Goal: Transaction & Acquisition: Purchase product/service

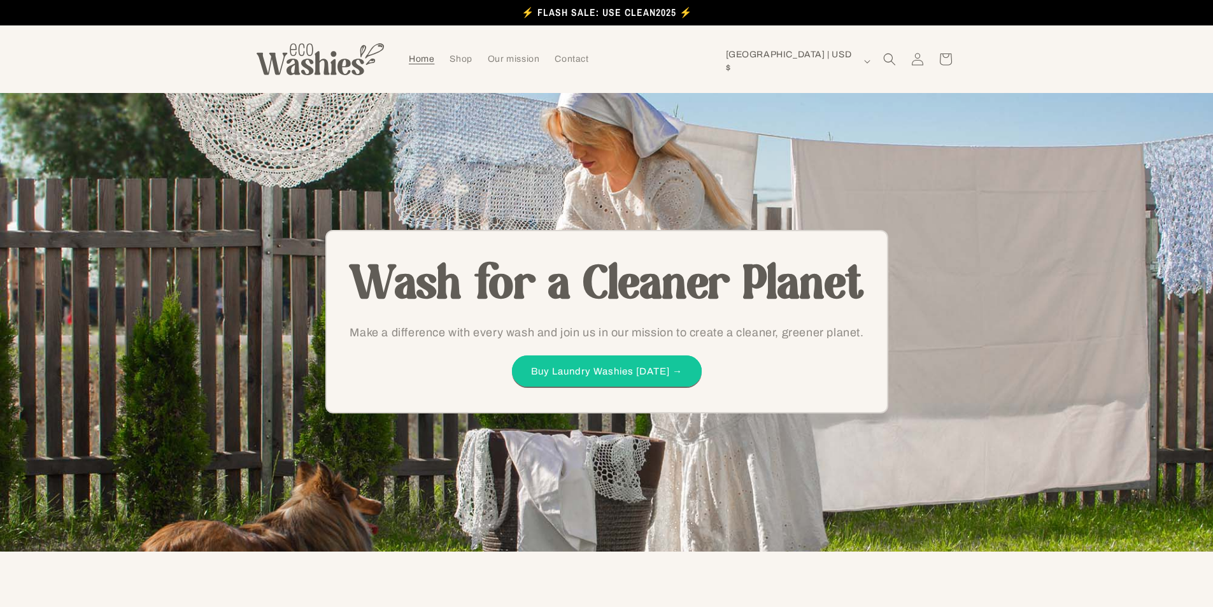
click at [1064, 78] on sticky-header "Home Shop Our mission Contact Log in Country/region [GEOGRAPHIC_DATA] | USD $ S…" at bounding box center [606, 58] width 1213 height 67
click at [459, 65] on span "Shop" at bounding box center [461, 58] width 22 height 11
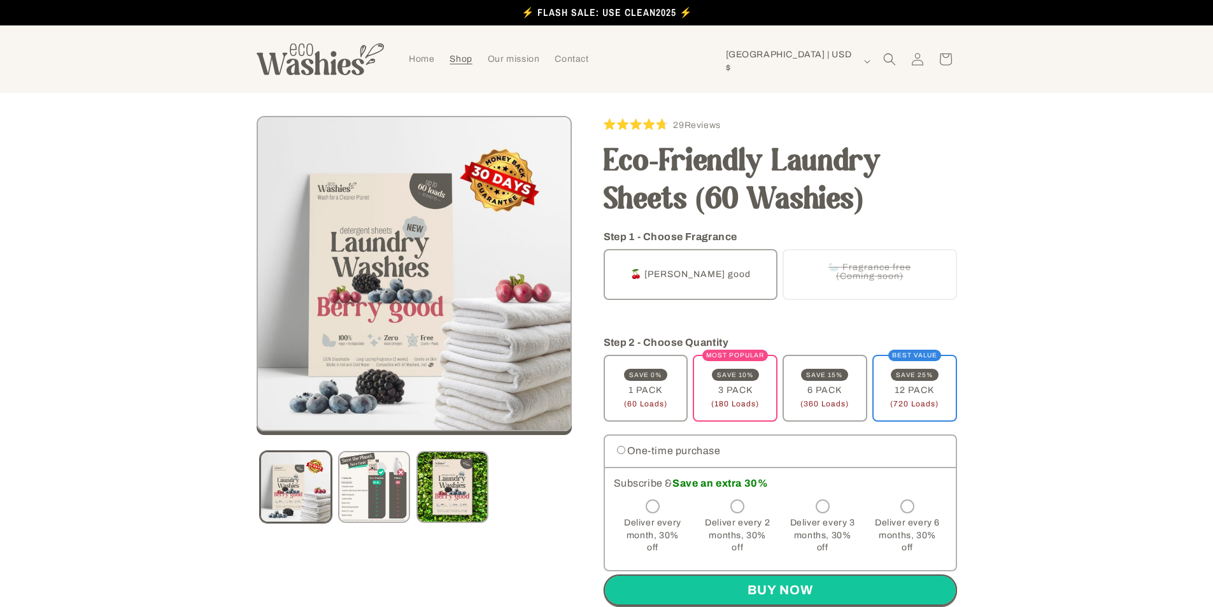
click at [664, 165] on h1 "Eco-Friendly Laundry Sheets (60 Washies)" at bounding box center [780, 181] width 353 height 76
click at [664, 164] on h1 "Eco-Friendly Laundry Sheets (60 Washies)" at bounding box center [780, 181] width 353 height 76
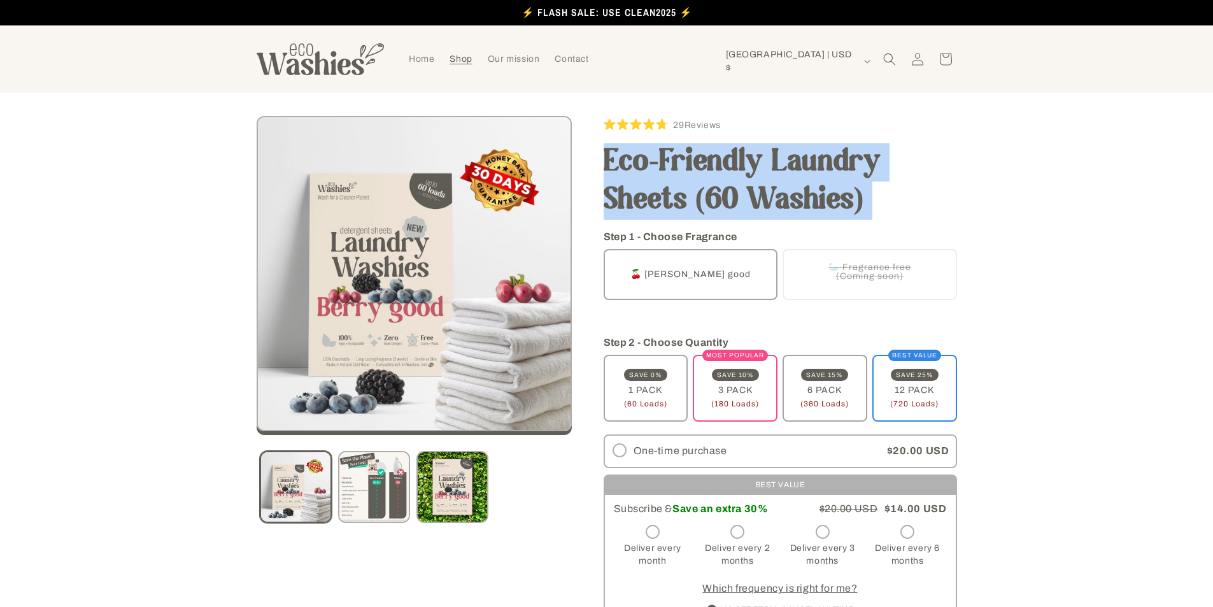
click at [664, 164] on h1 "Eco-Friendly Laundry Sheets (60 Washies)" at bounding box center [780, 181] width 353 height 76
copy section "Eco-Friendly Laundry Sheets (60 Washies) Eco-Friendly Laundry Sheets (60 Washie…"
